Goal: Download file/media

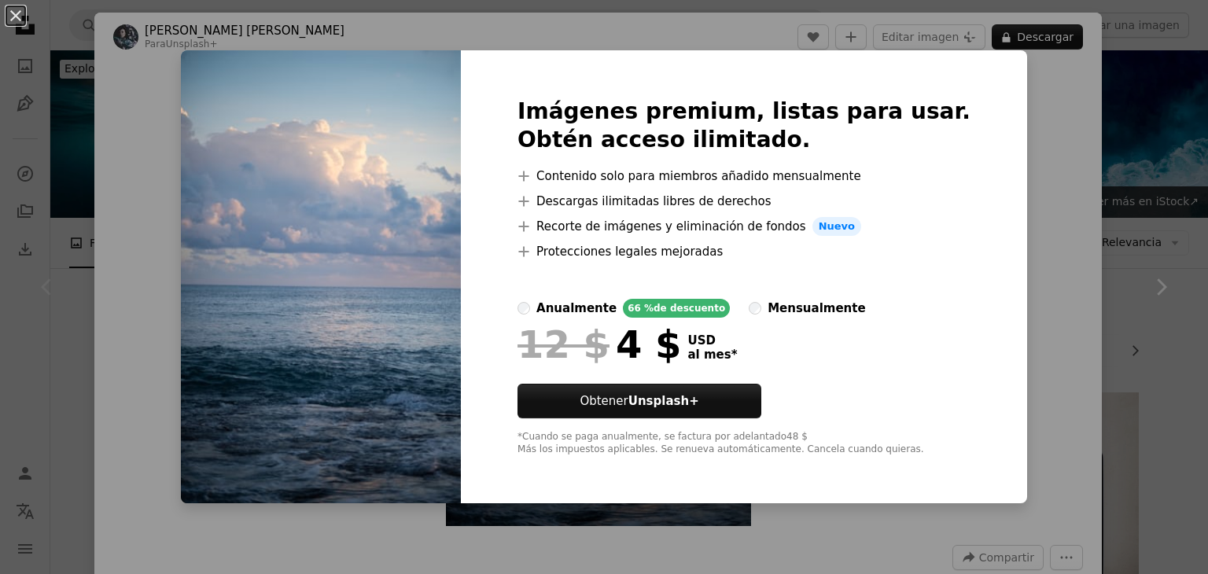
scroll to position [355, 0]
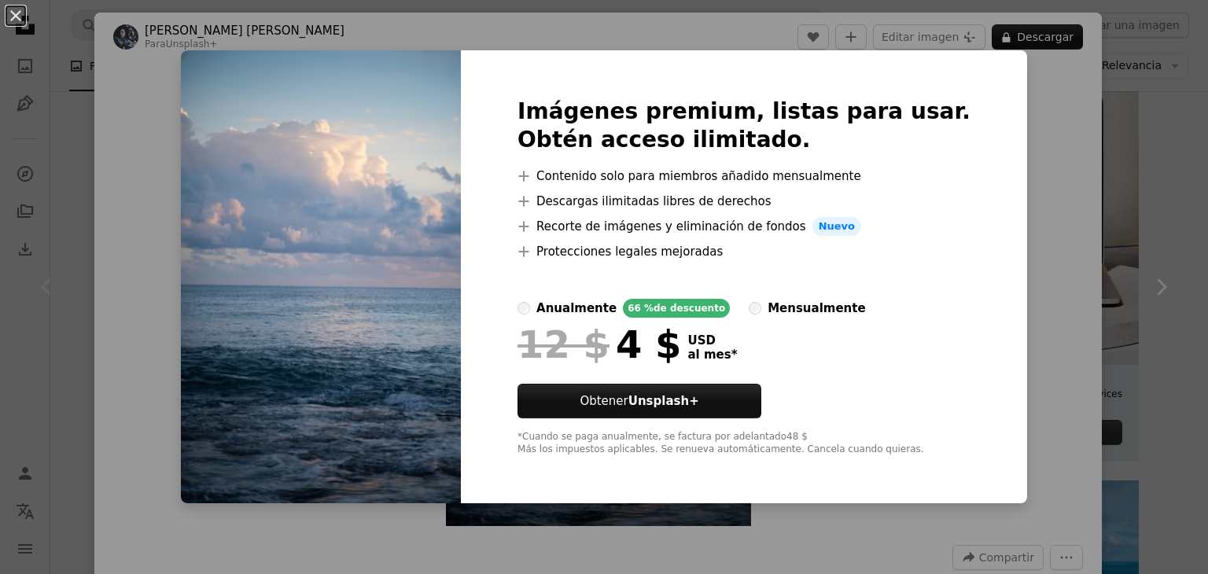
click at [1044, 186] on div "An X shape Imágenes premium, listas para usar. Obtén acceso ilimitado. A plus s…" at bounding box center [604, 287] width 1208 height 574
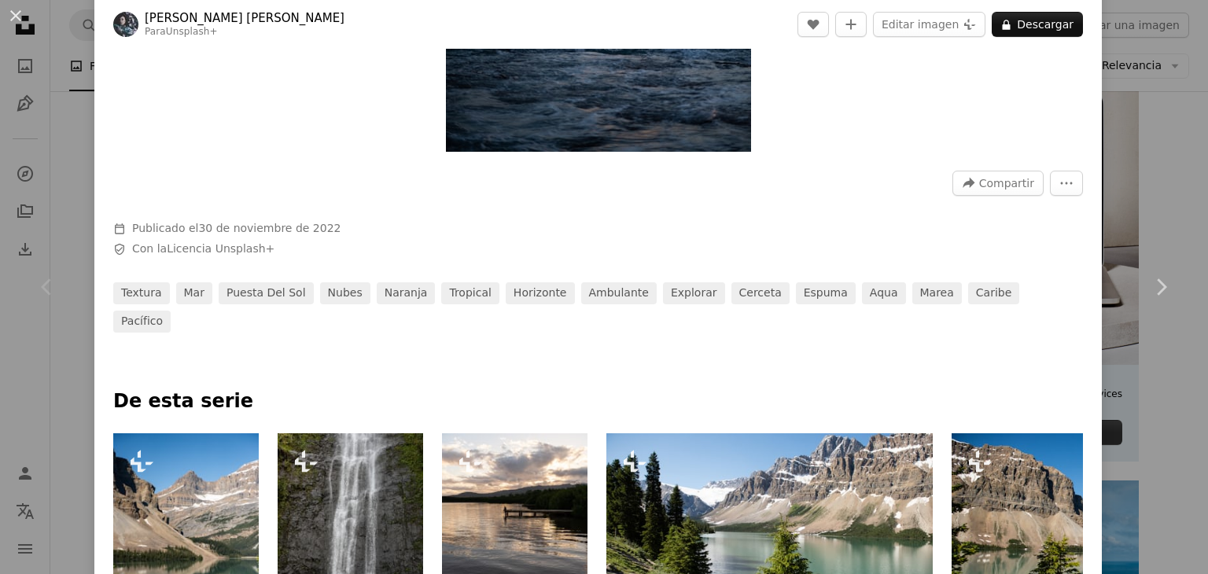
scroll to position [406, 0]
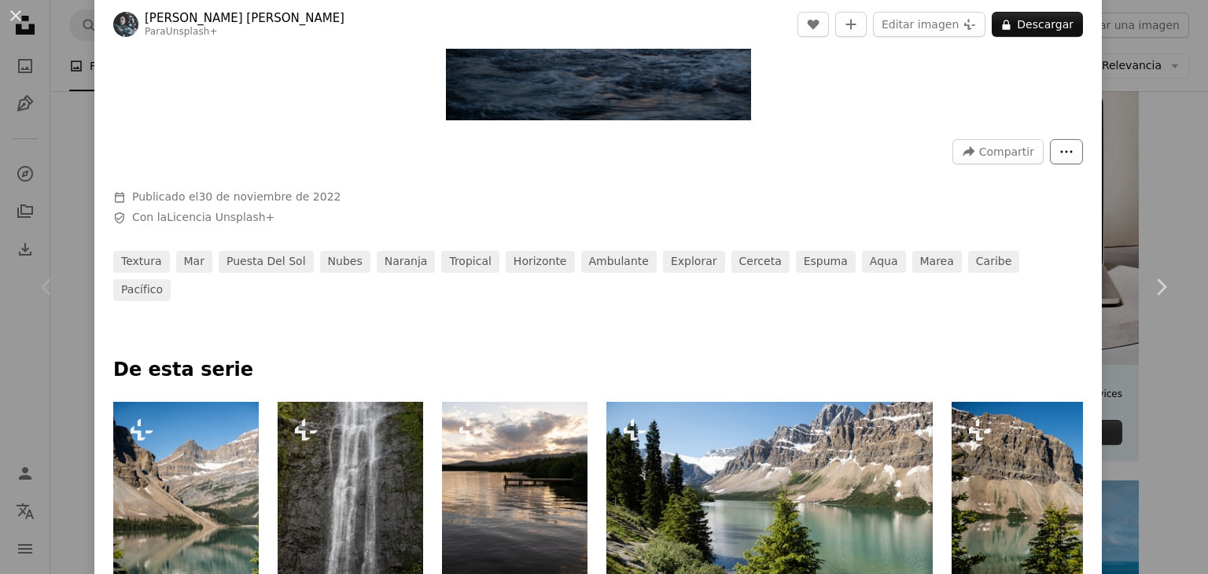
click at [1059, 154] on icon "More Actions" at bounding box center [1066, 152] width 14 height 14
click at [818, 153] on dialog "An X shape Chevron left Chevron right [PERSON_NAME] [PERSON_NAME] Para Unsplash…" at bounding box center [604, 287] width 1208 height 574
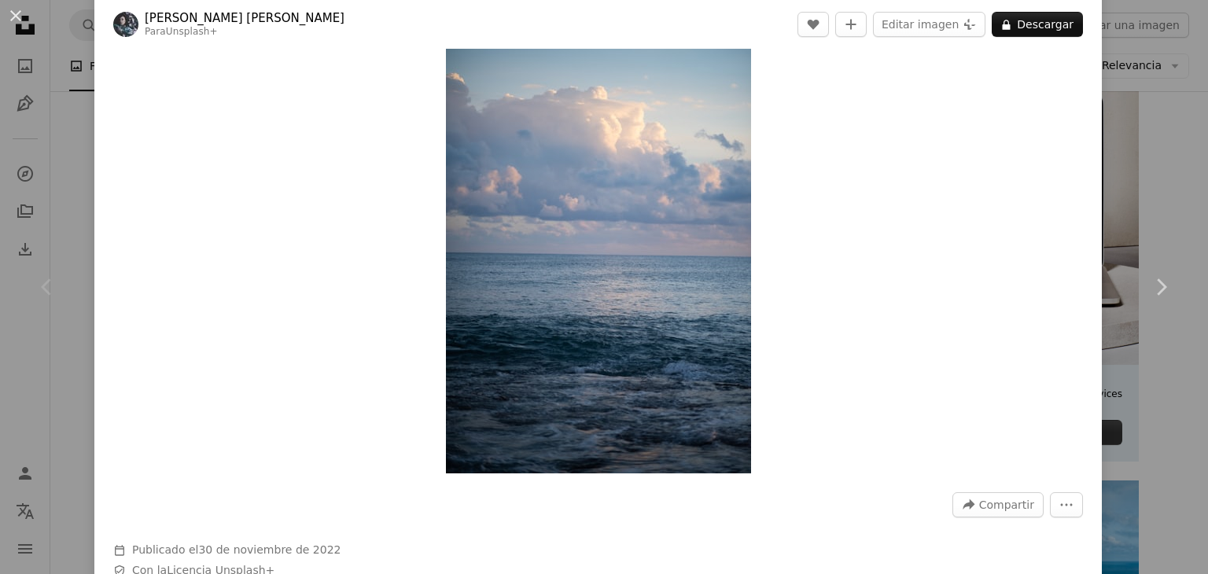
scroll to position [47, 0]
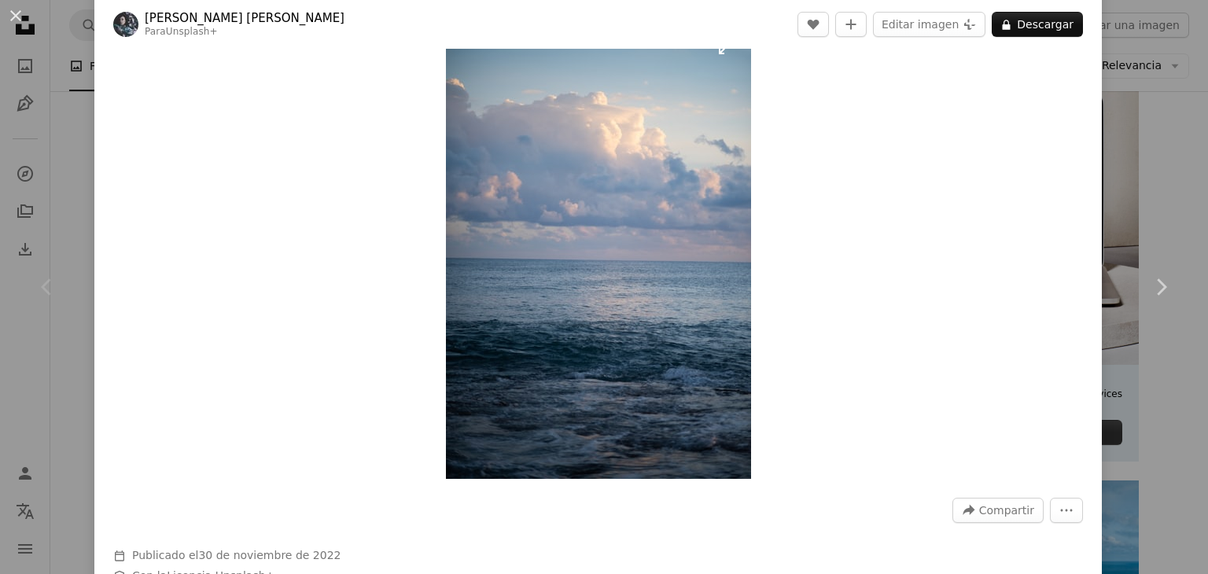
click at [481, 74] on img "Ampliar en esta imagen" at bounding box center [598, 250] width 305 height 457
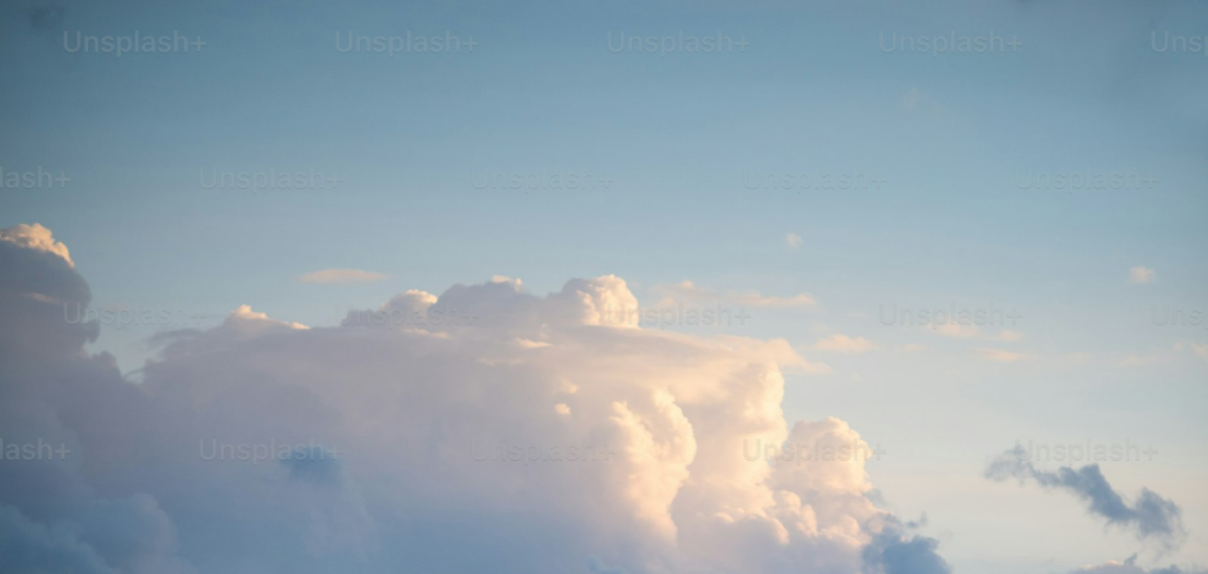
scroll to position [601, 0]
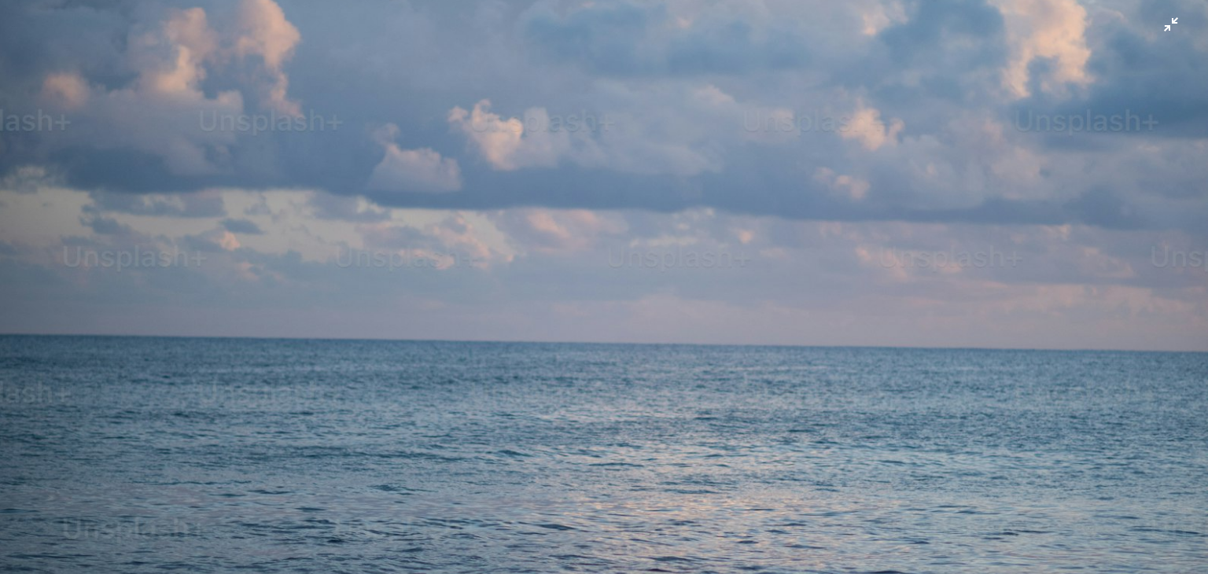
click at [1161, 28] on img "Reducir el zoom en esta imagen" at bounding box center [604, 304] width 1210 height 1812
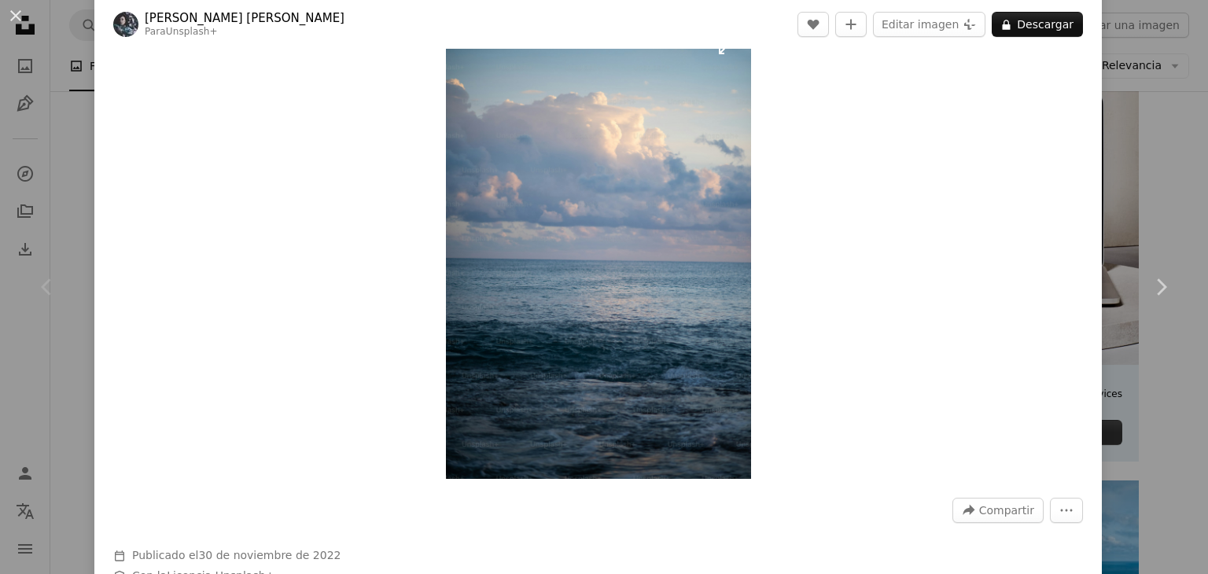
drag, startPoint x: 388, startPoint y: 64, endPoint x: 632, endPoint y: 202, distance: 281.0
click at [632, 202] on div "Zoom in" at bounding box center [597, 250] width 1007 height 473
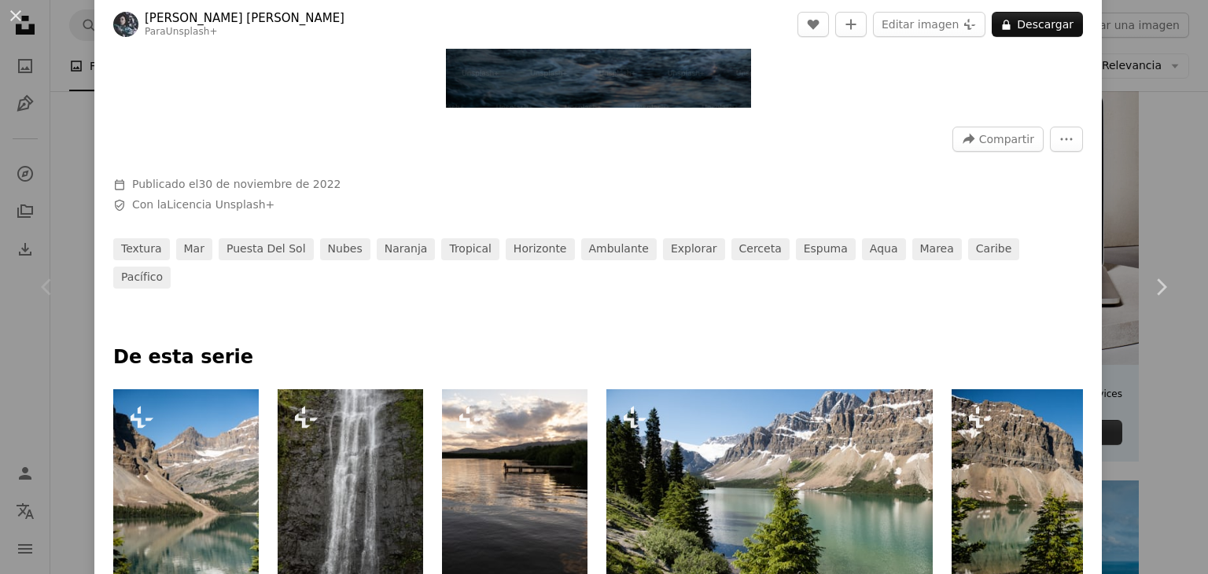
scroll to position [466, 0]
